Goal: Transaction & Acquisition: Purchase product/service

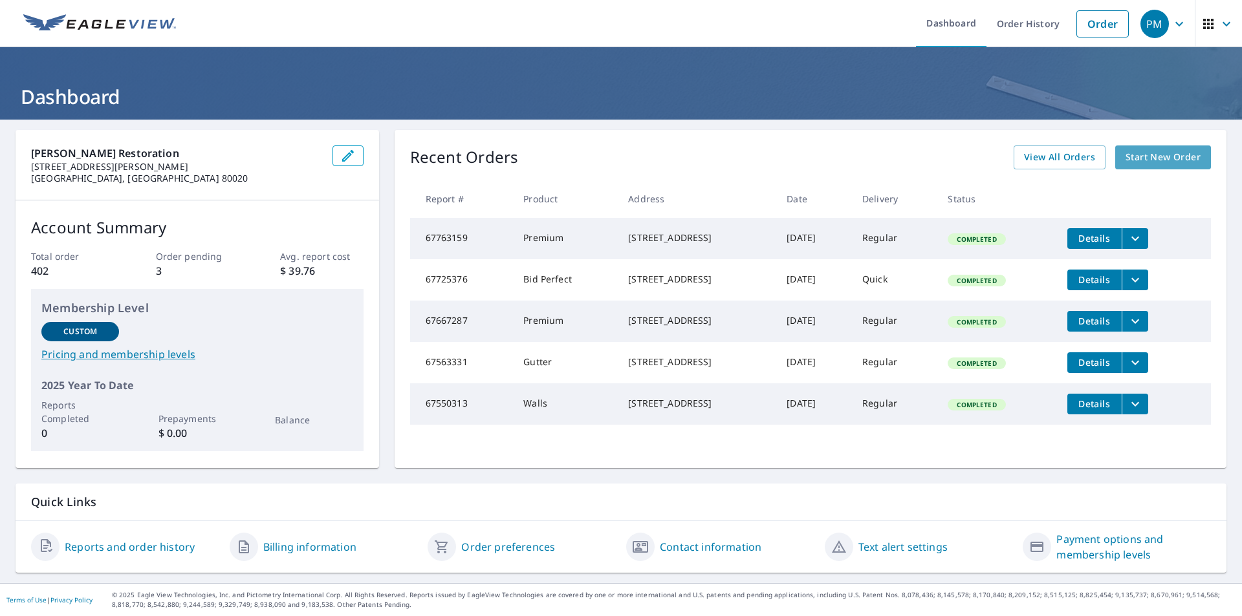
click at [1134, 155] on span "Start New Order" at bounding box center [1162, 157] width 75 height 16
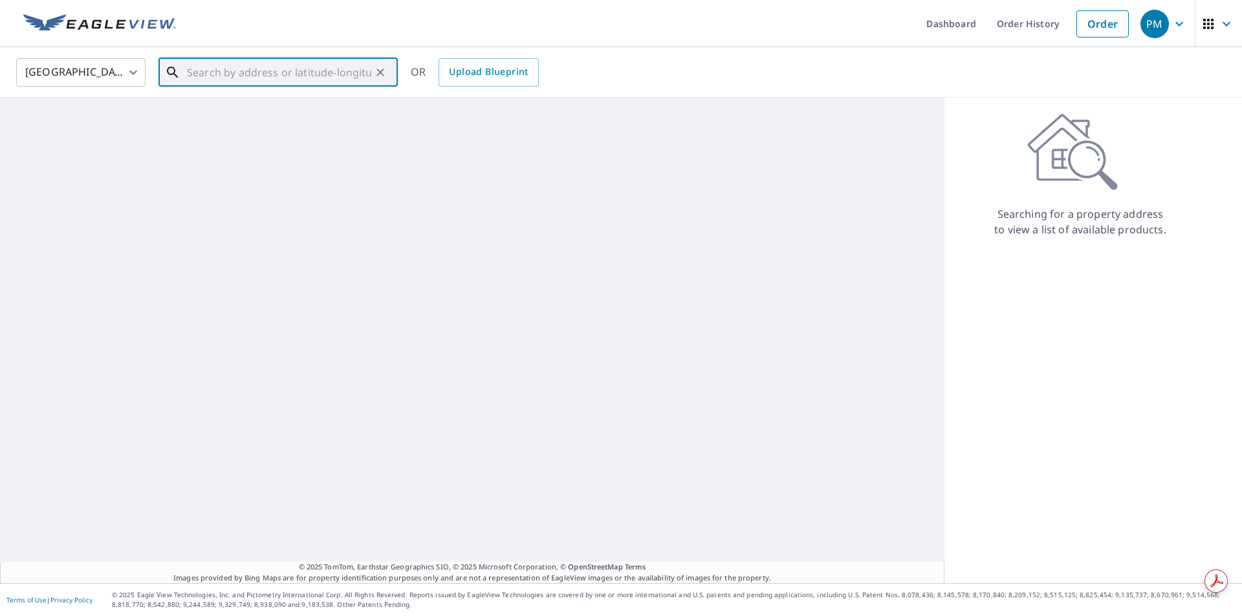
click at [298, 83] on input "text" at bounding box center [279, 72] width 184 height 36
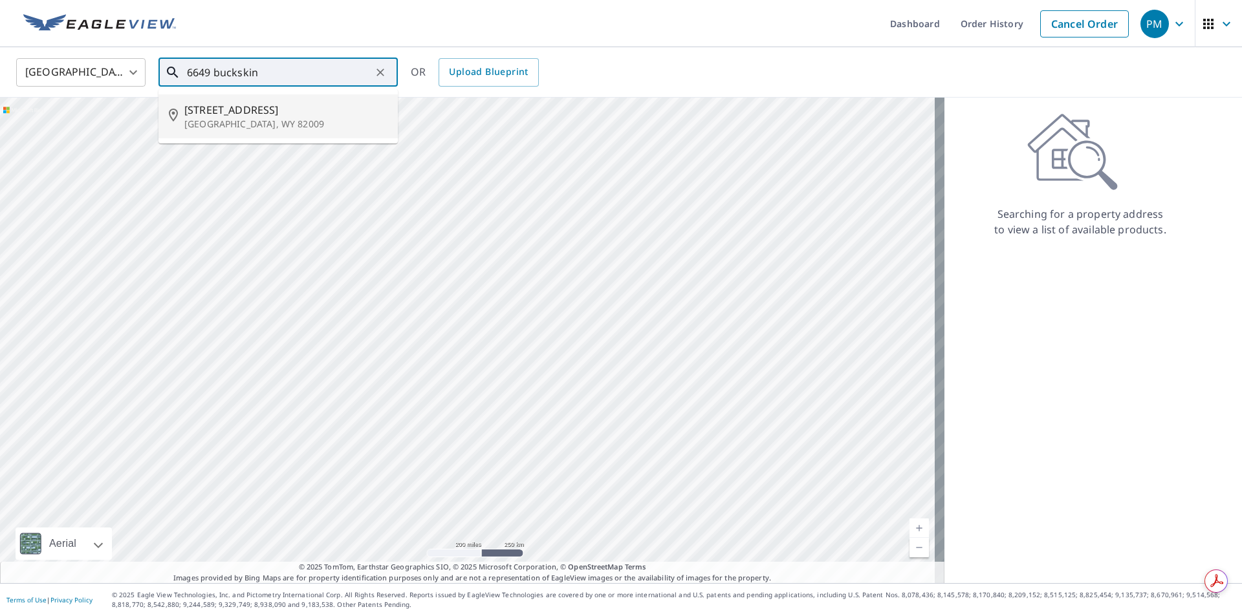
click at [265, 112] on span "[STREET_ADDRESS]" at bounding box center [285, 110] width 203 height 16
type input "[STREET_ADDRESS]"
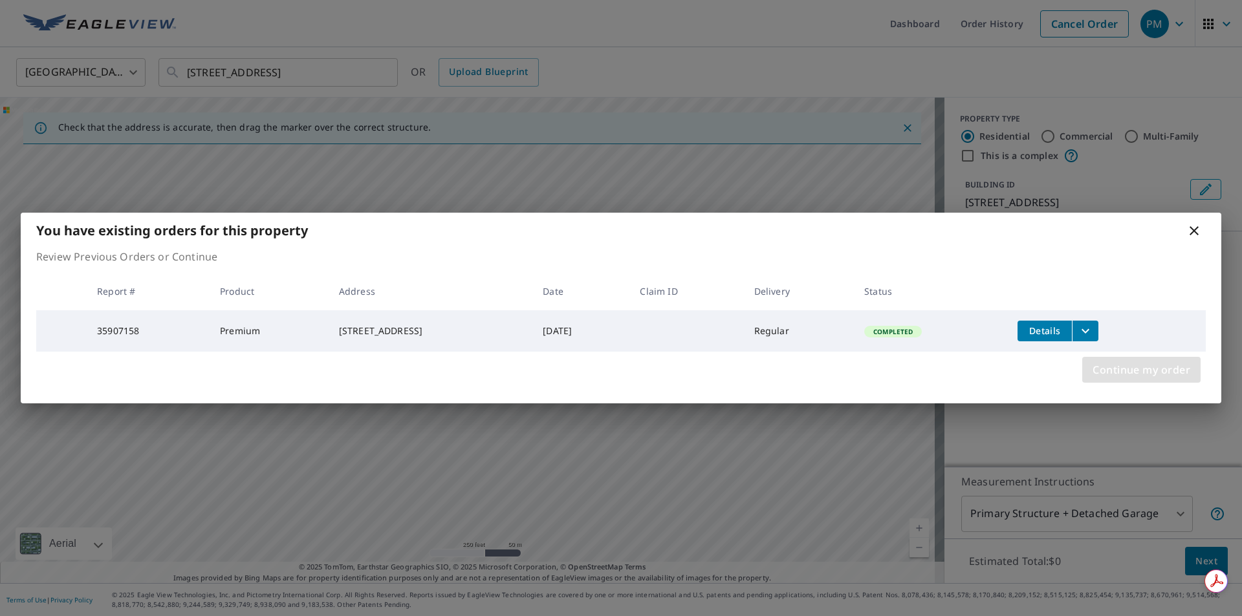
click at [1128, 364] on span "Continue my order" at bounding box center [1141, 370] width 98 height 18
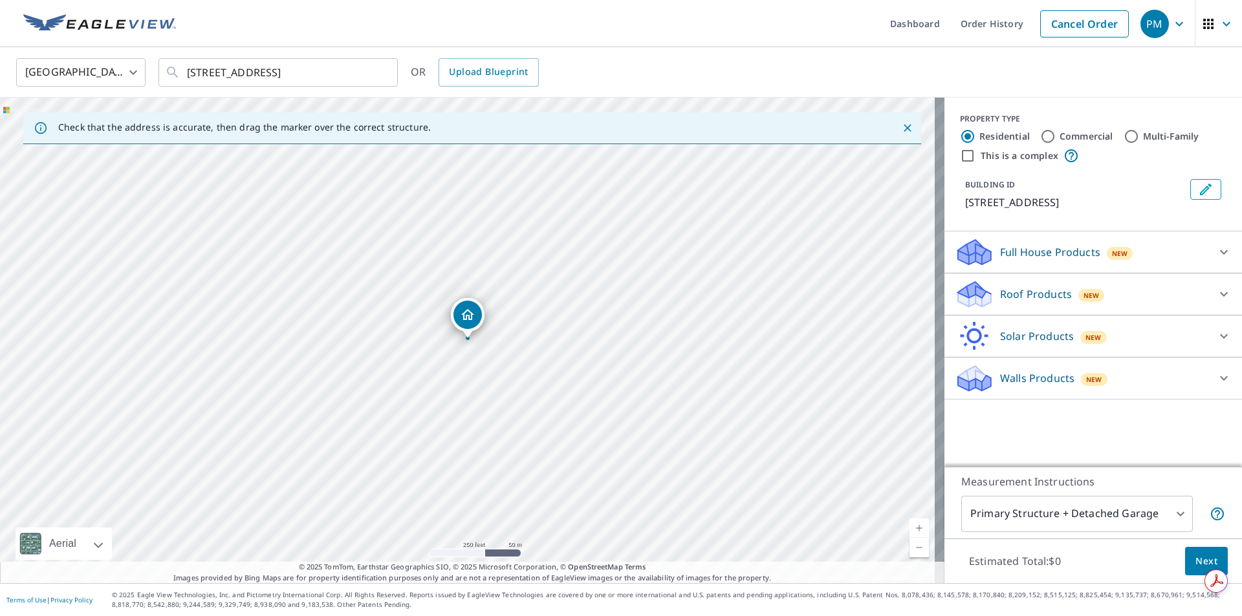
click at [1108, 379] on div "Walls Products New" at bounding box center [1082, 378] width 254 height 30
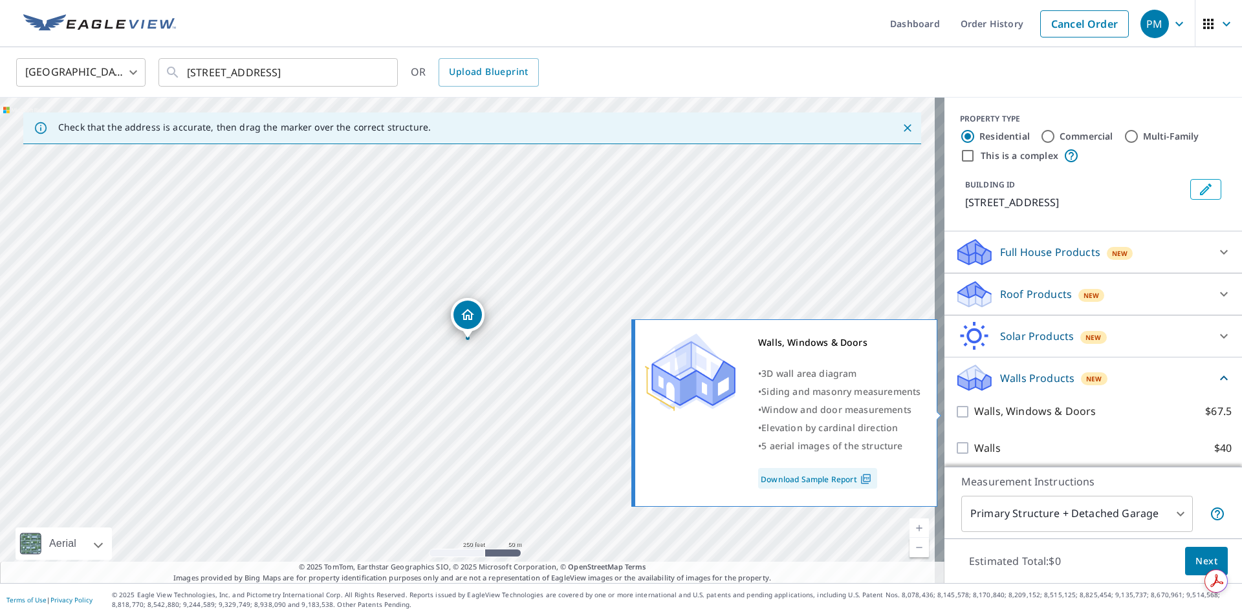
click at [1072, 411] on p "Walls, Windows & Doors" at bounding box center [1035, 412] width 122 height 16
click at [974, 411] on input "Walls, Windows & Doors $67.5" at bounding box center [964, 412] width 19 height 16
checkbox input "true"
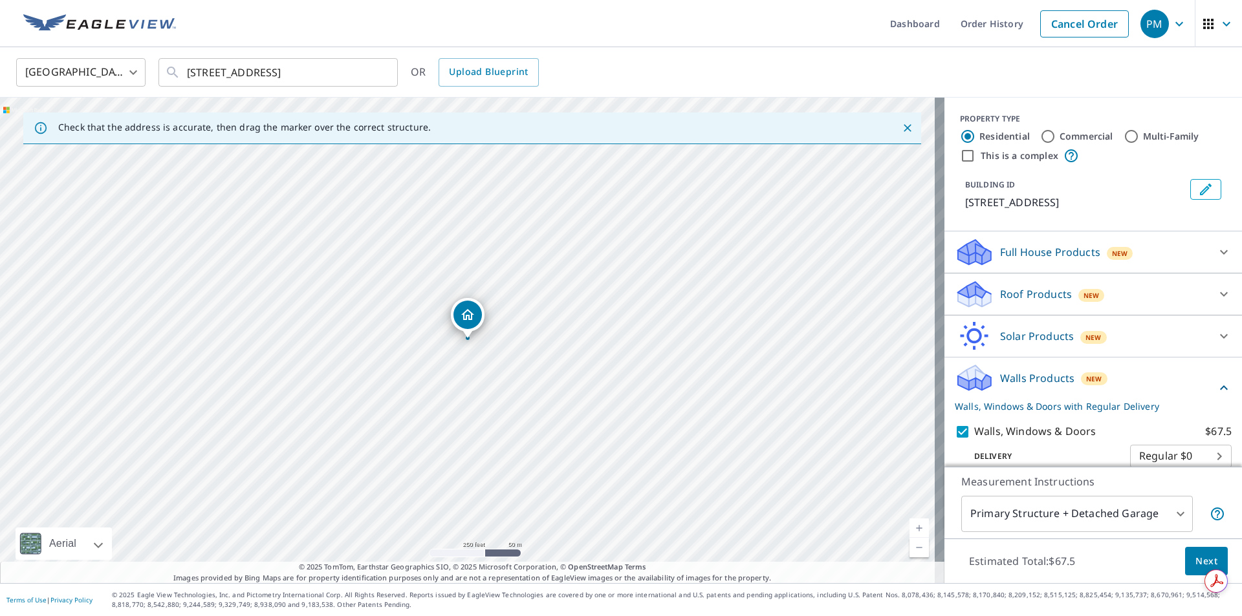
scroll to position [54, 0]
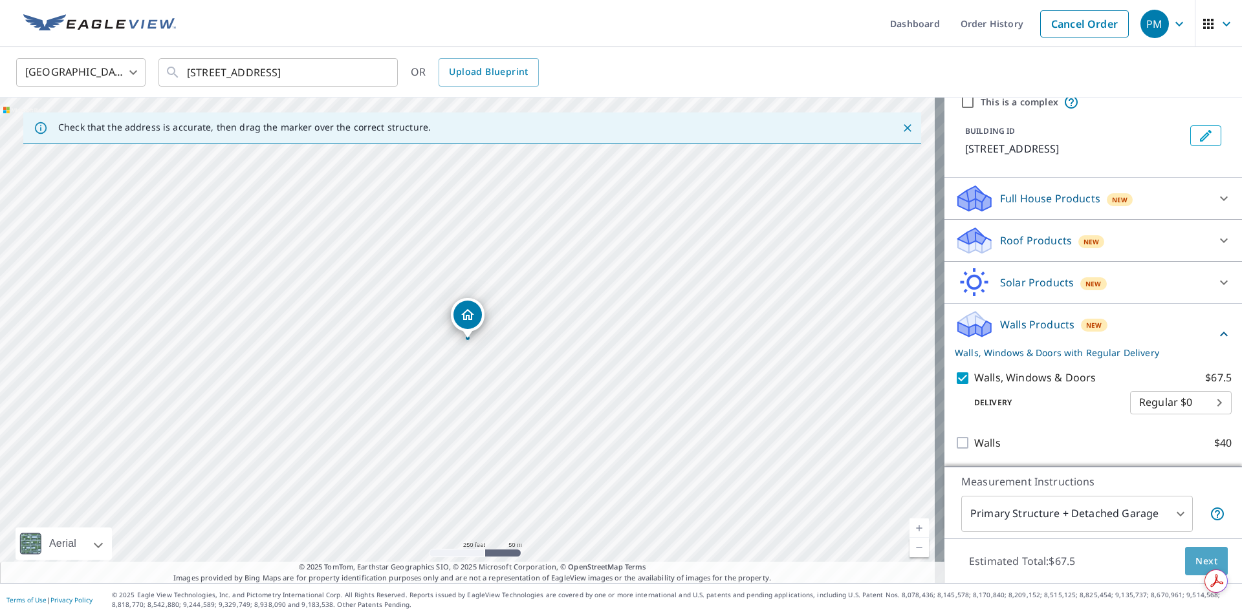
click at [1195, 561] on span "Next" at bounding box center [1206, 562] width 22 height 16
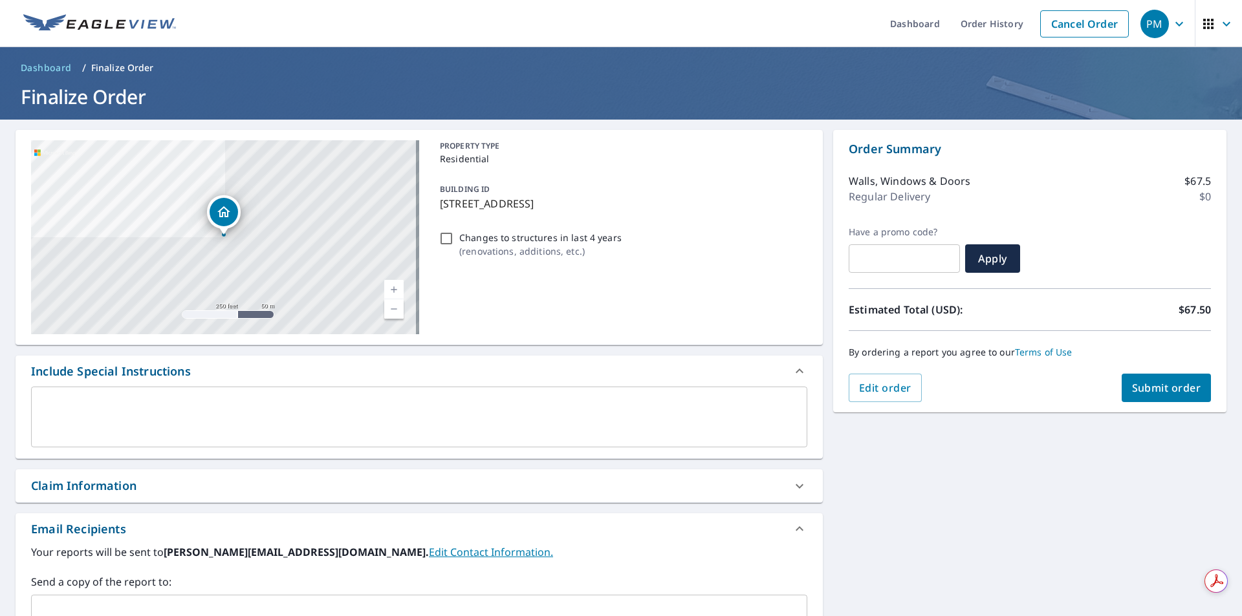
click at [1134, 391] on span "Submit order" at bounding box center [1166, 388] width 69 height 14
